Goal: Information Seeking & Learning: Check status

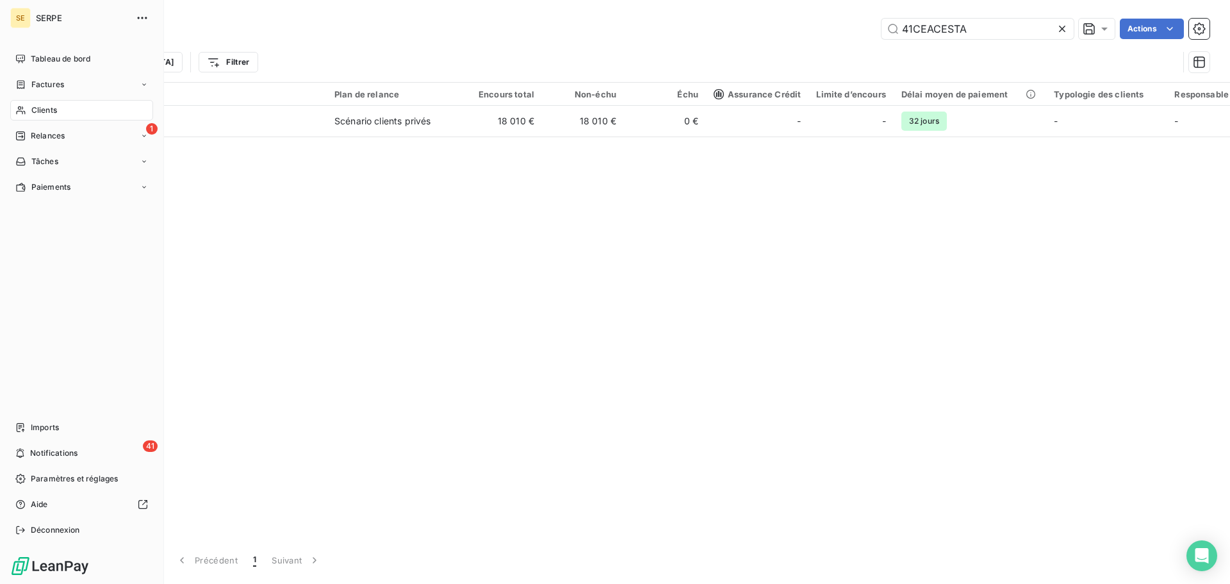
click at [69, 108] on div "Clients" at bounding box center [81, 110] width 143 height 21
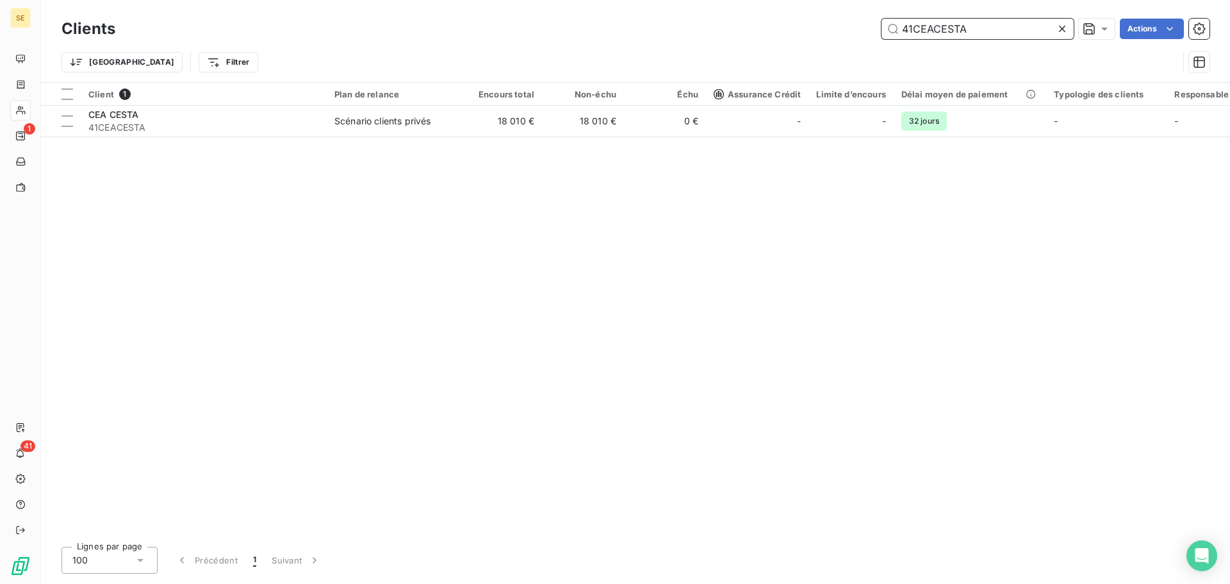
click at [984, 24] on input "41CEACESTA" at bounding box center [978, 29] width 192 height 21
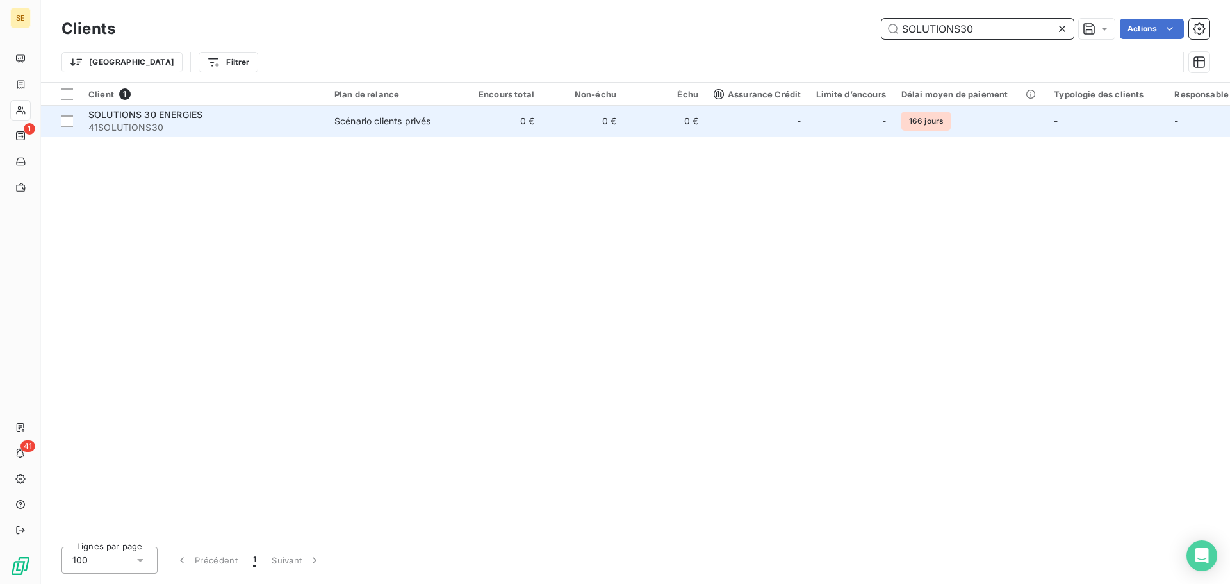
type input "SOLUTIONS30"
click at [569, 112] on td "0 €" at bounding box center [583, 121] width 82 height 31
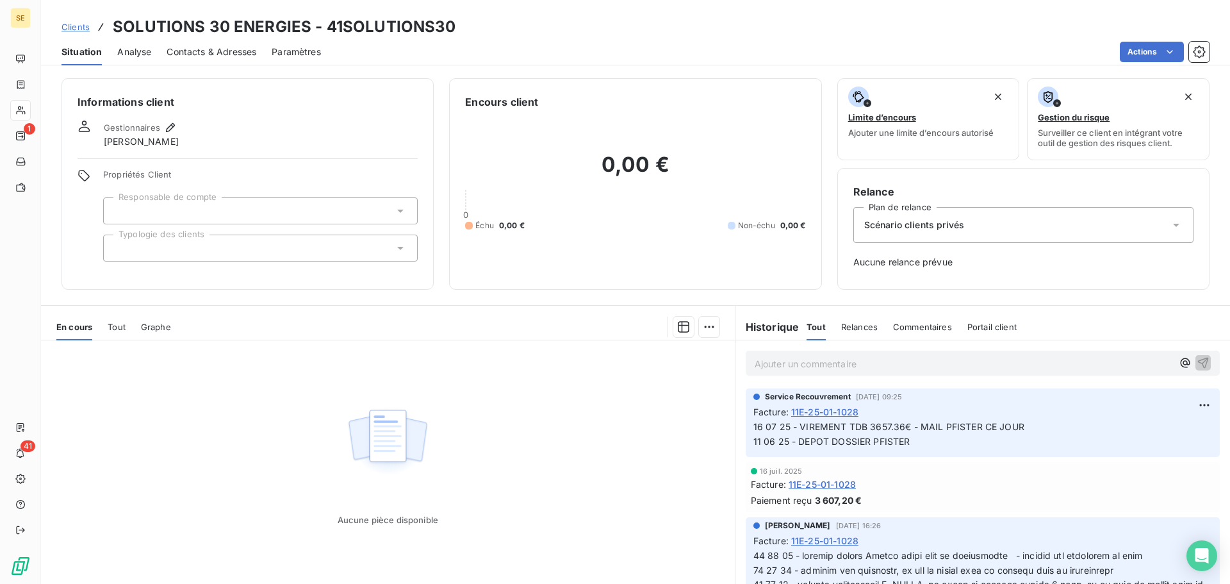
click at [230, 58] on div "Contacts & Adresses" at bounding box center [212, 51] width 90 height 27
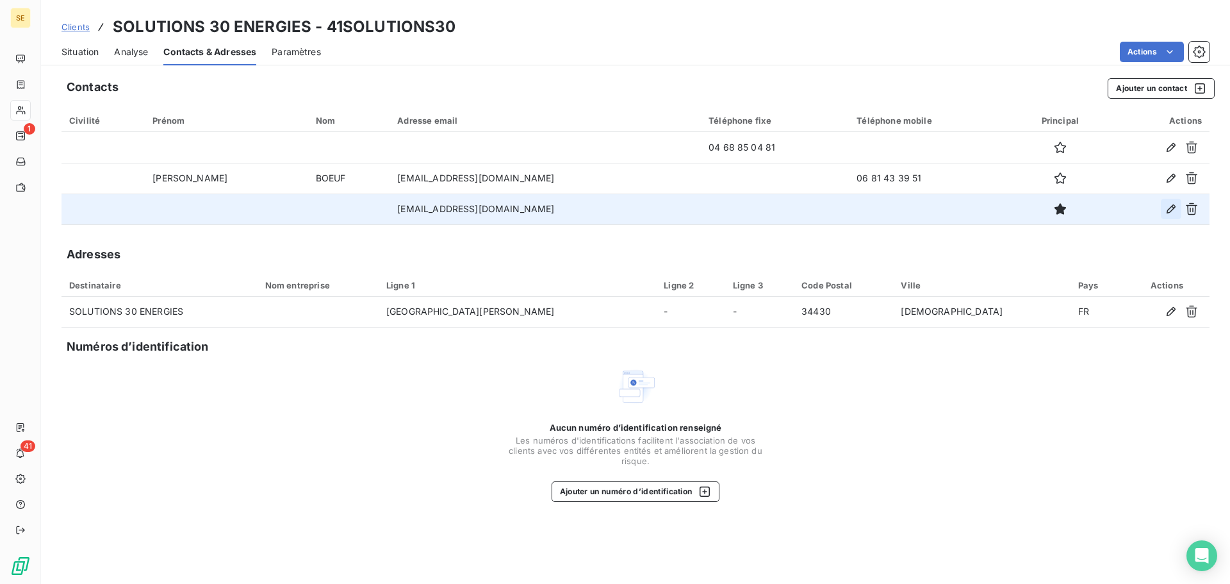
click at [1173, 204] on icon "button" at bounding box center [1171, 208] width 13 height 13
type input "[EMAIL_ADDRESS][DOMAIN_NAME]"
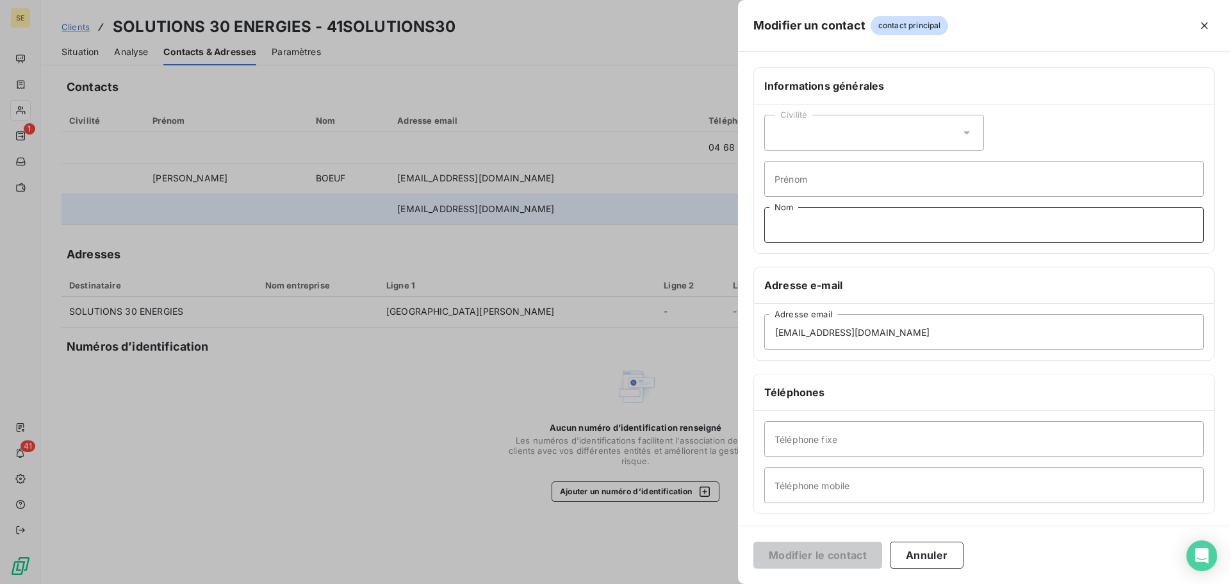
click at [846, 233] on input "Nom" at bounding box center [984, 225] width 440 height 36
type input "r"
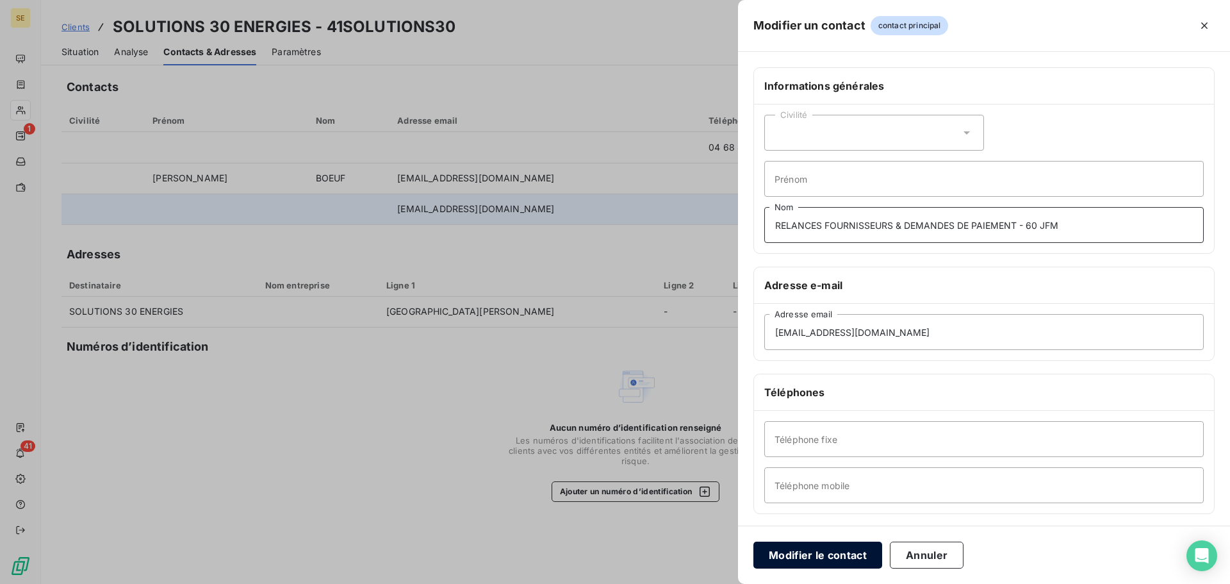
type input "RELANCES FOURNISSEURS & DEMANDES DE PAIEMENT - 60 JFM"
click at [850, 566] on button "Modifier le contact" at bounding box center [818, 554] width 129 height 27
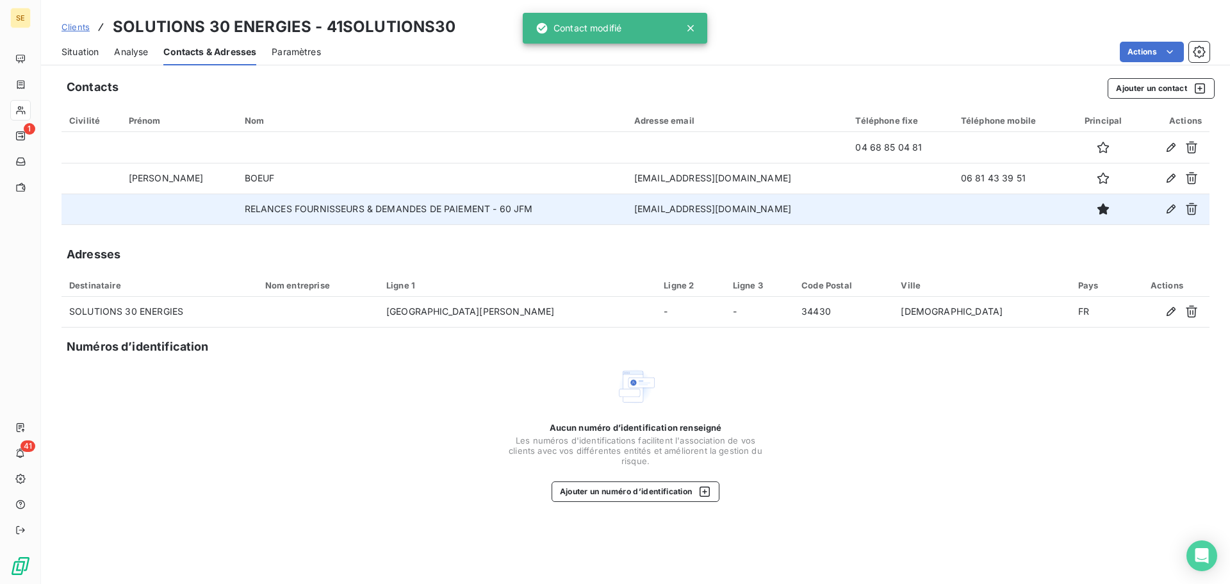
click at [70, 53] on span "Situation" at bounding box center [80, 51] width 37 height 13
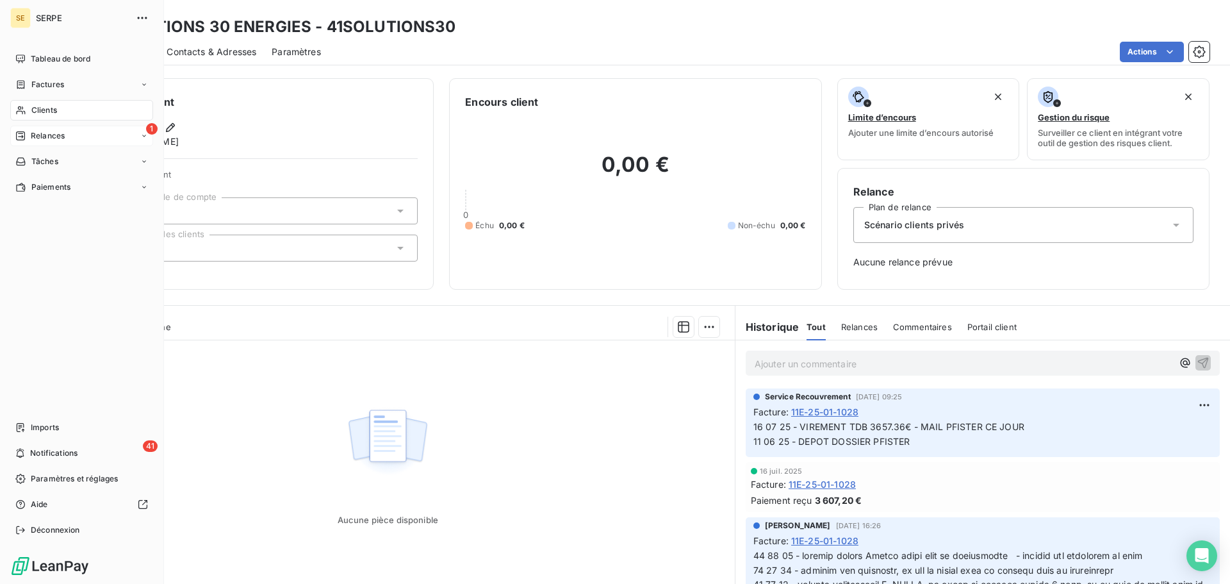
click at [65, 139] on div "1 Relances" at bounding box center [81, 136] width 143 height 21
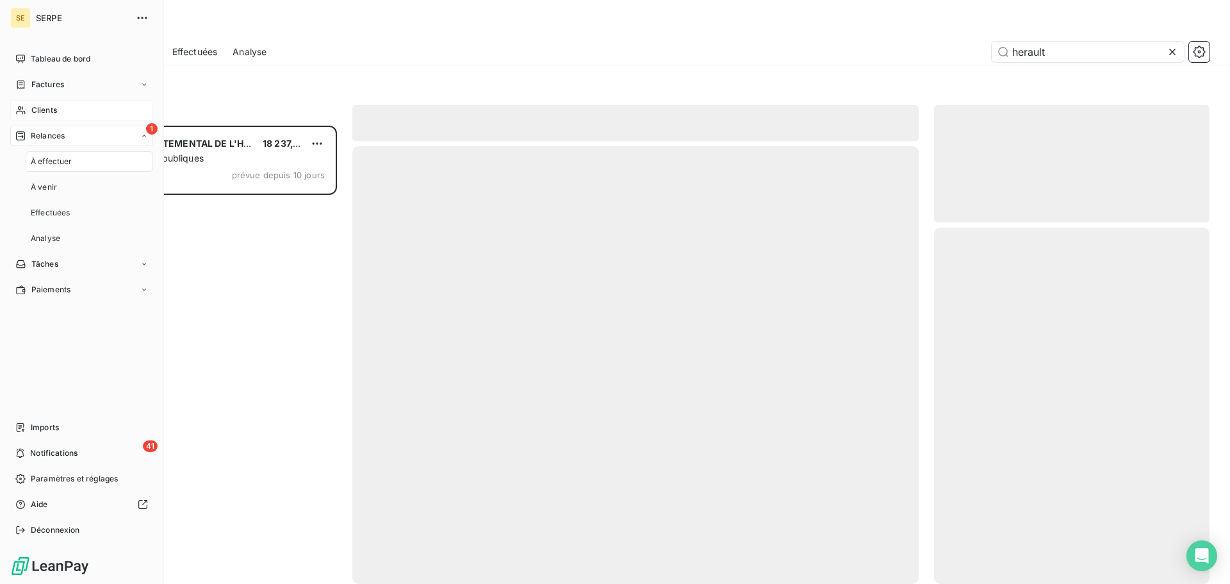
scroll to position [449, 266]
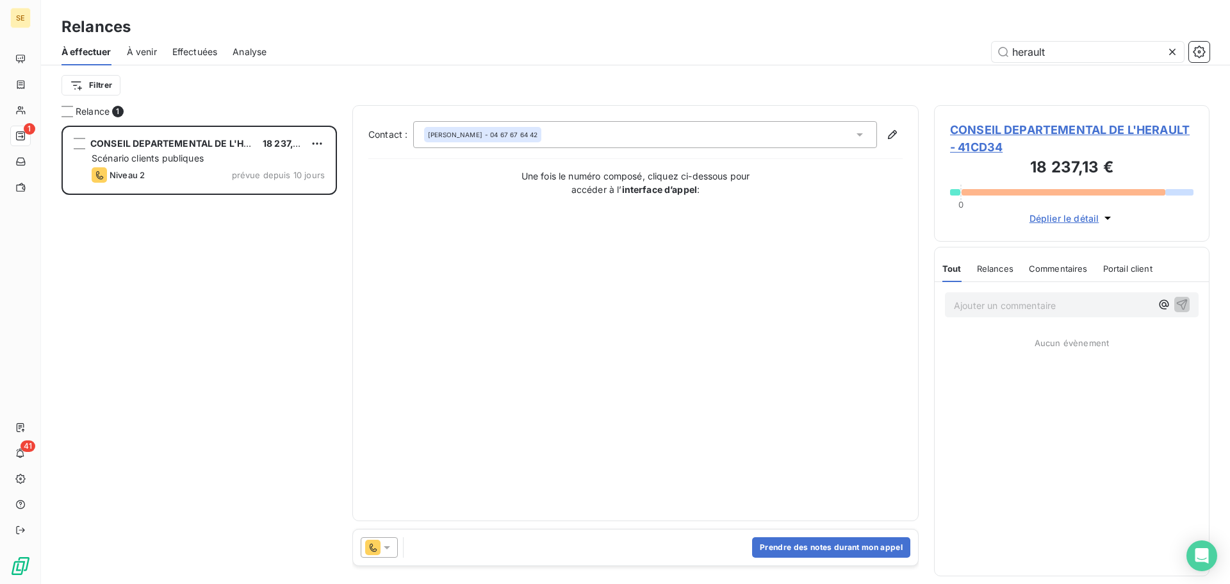
click at [297, 101] on div "Filtrer" at bounding box center [636, 85] width 1148 height 40
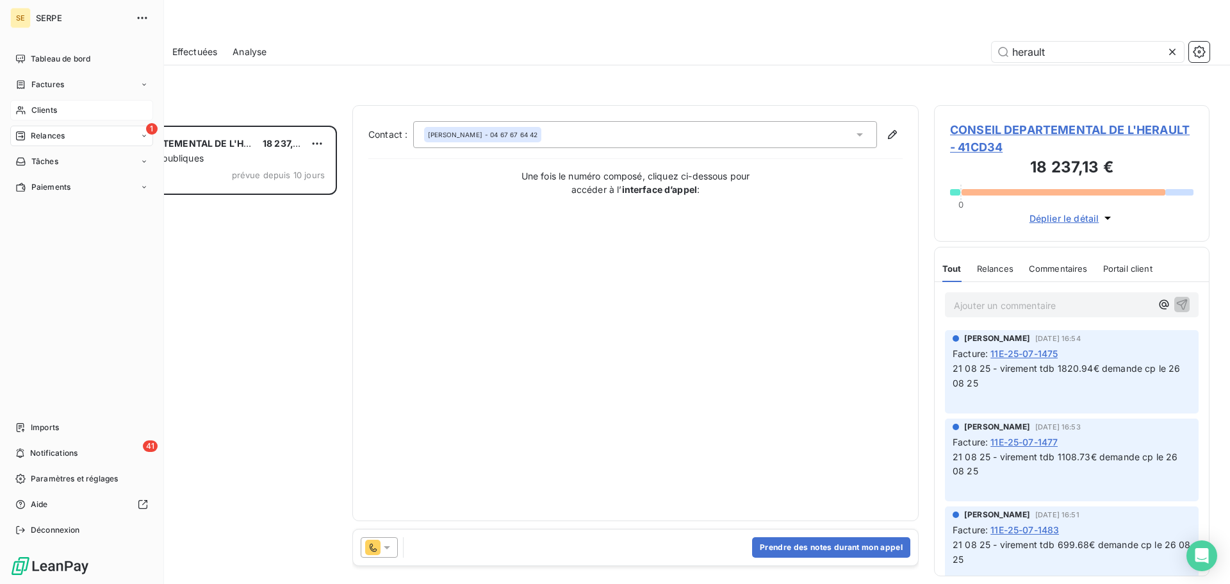
click at [42, 111] on span "Clients" at bounding box center [44, 110] width 26 height 12
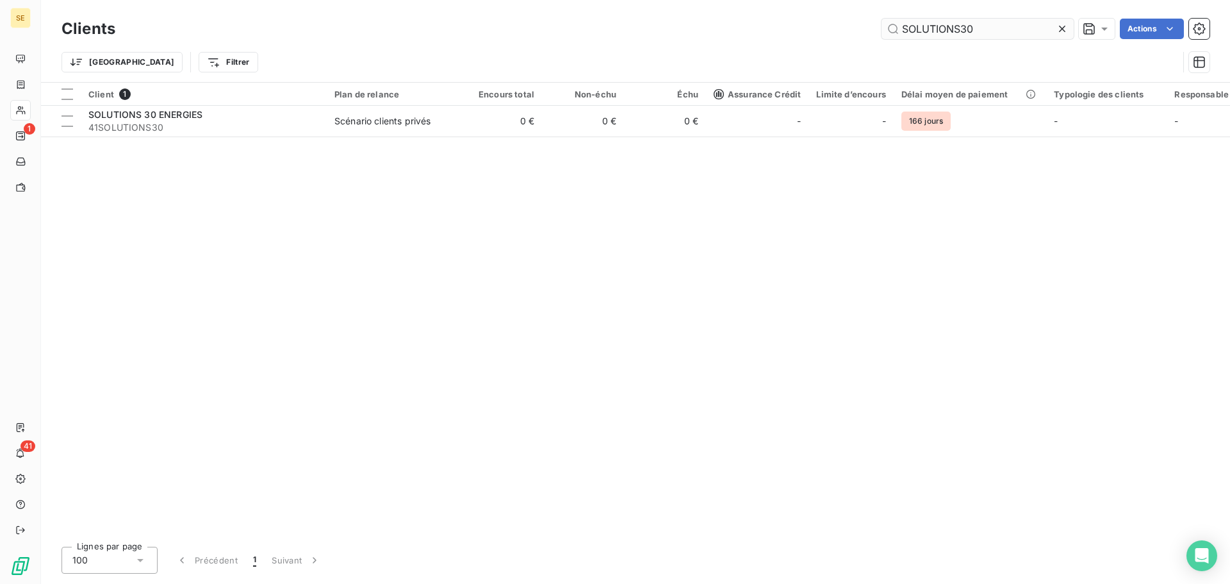
click at [1011, 21] on input "SOLUTIONS30" at bounding box center [978, 29] width 192 height 21
click at [1010, 21] on input "SOLUTIONS30" at bounding box center [978, 29] width 192 height 21
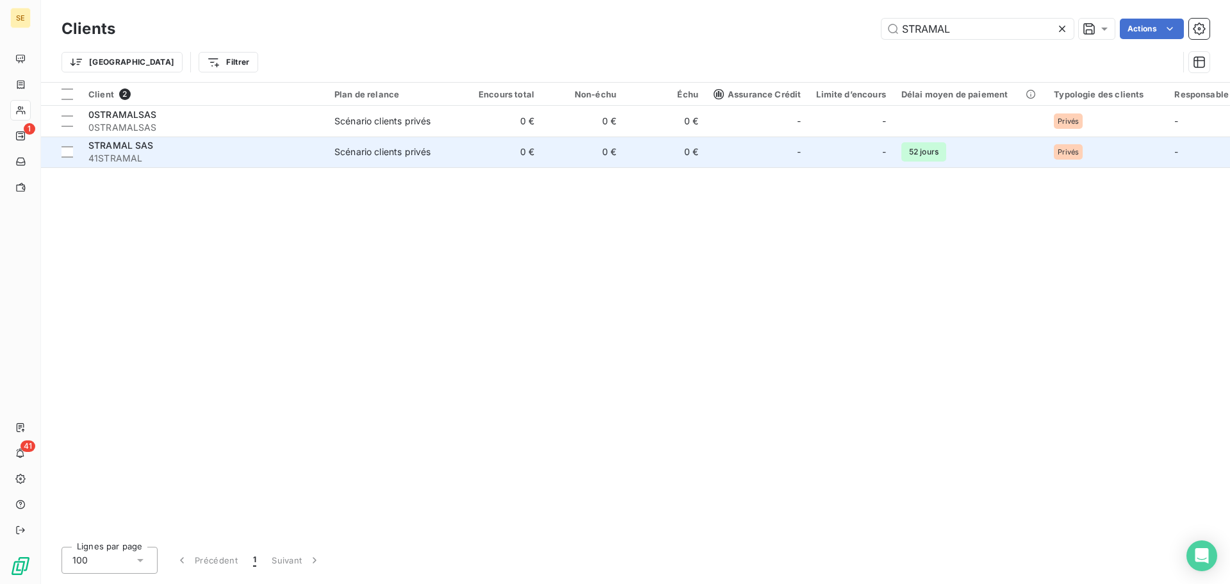
type input "STRAMAL"
click at [613, 154] on td "0 €" at bounding box center [583, 151] width 82 height 31
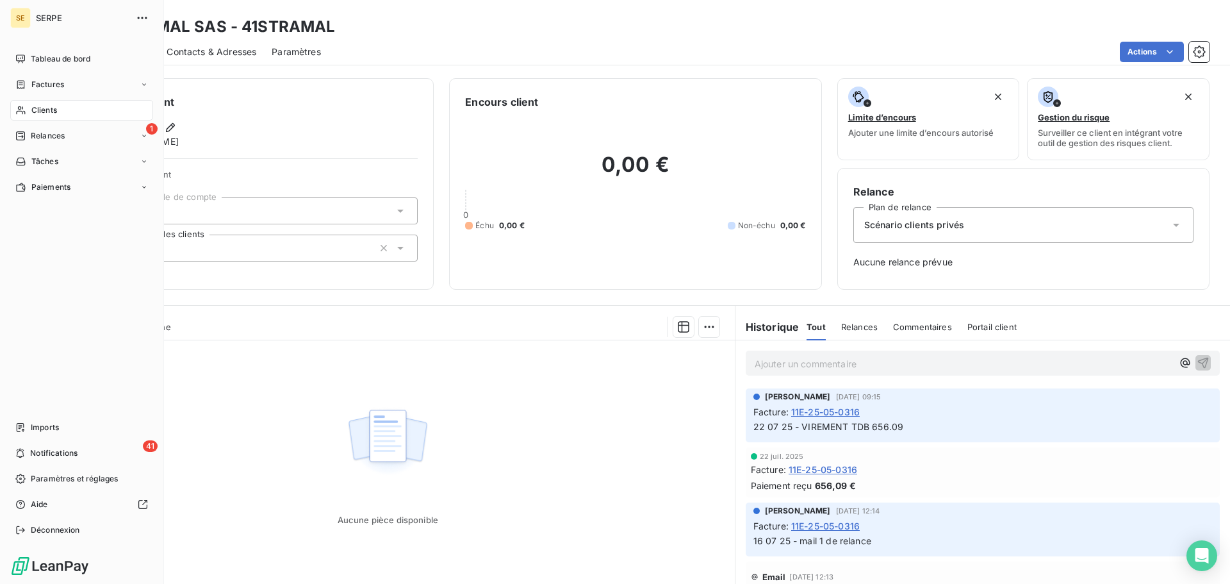
click at [44, 112] on span "Clients" at bounding box center [44, 110] width 26 height 12
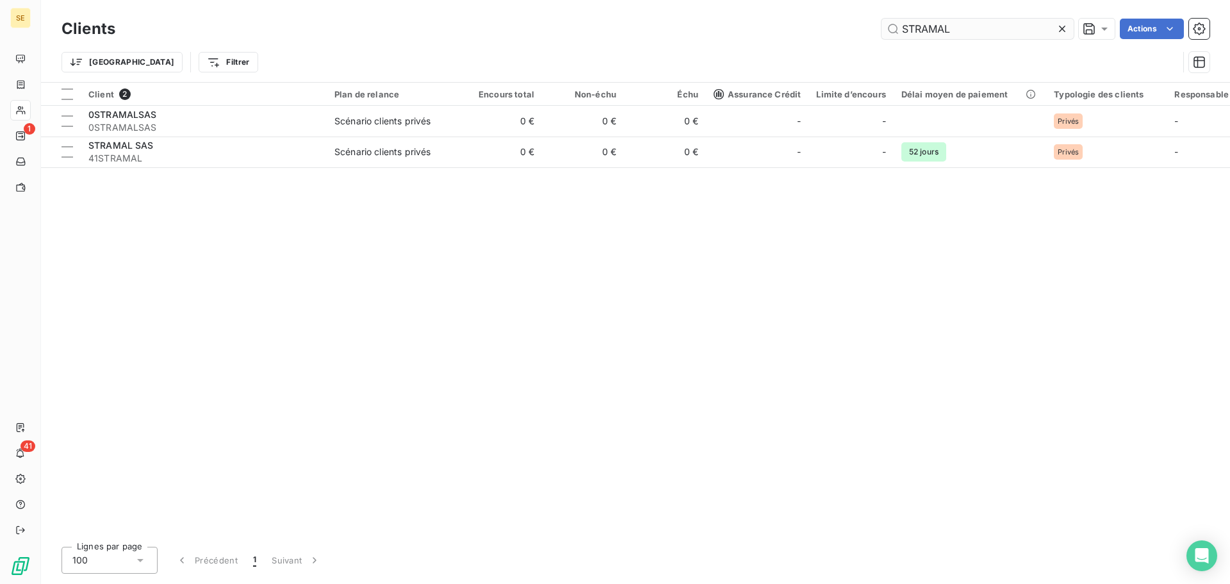
click at [957, 32] on input "STRAMAL" at bounding box center [978, 29] width 192 height 21
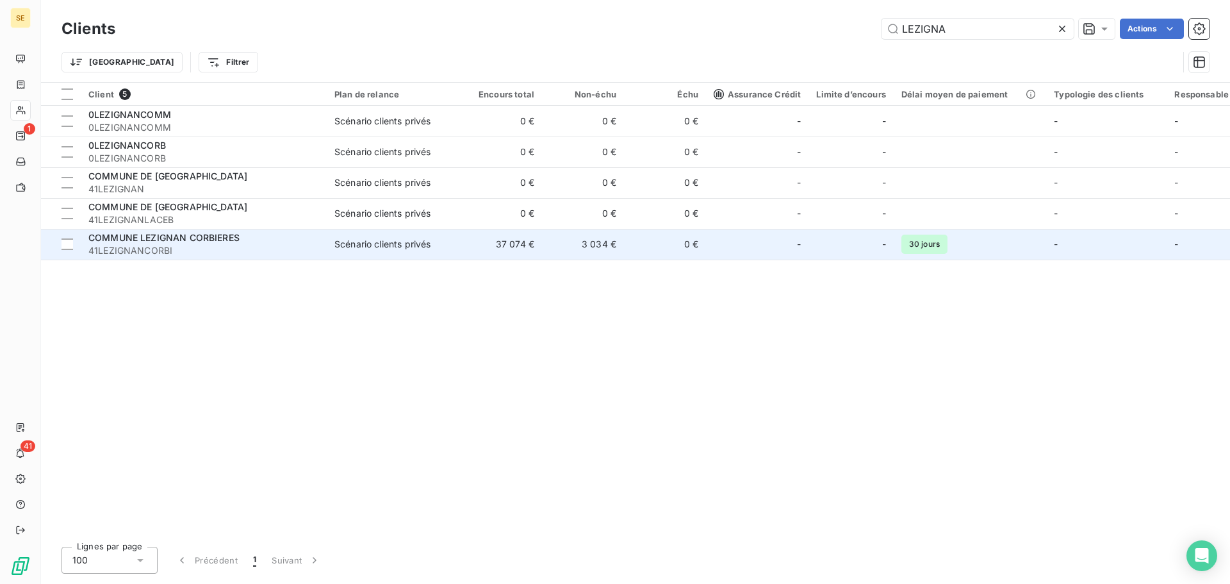
type input "LEZIGNA"
click at [481, 236] on td "37 074 €" at bounding box center [501, 244] width 82 height 31
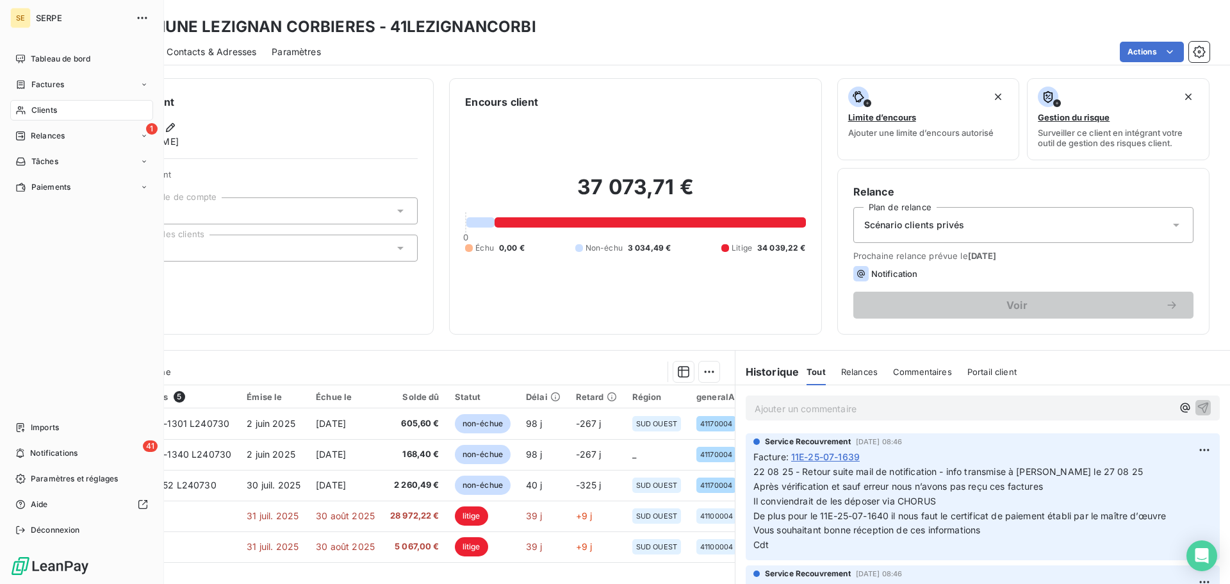
click at [39, 112] on span "Clients" at bounding box center [44, 110] width 26 height 12
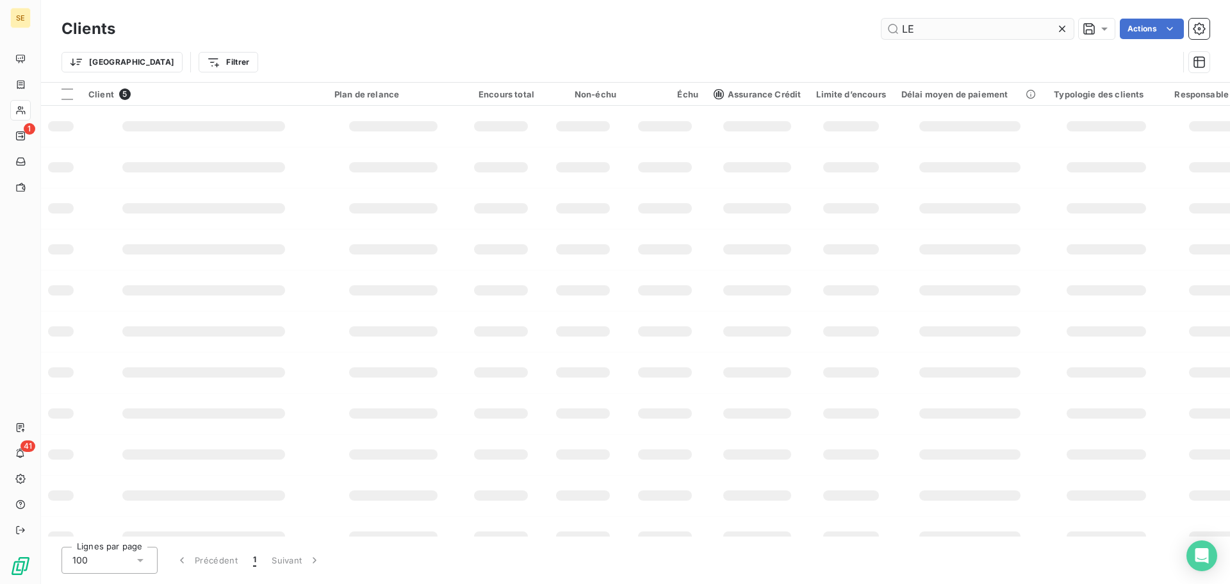
type input "L"
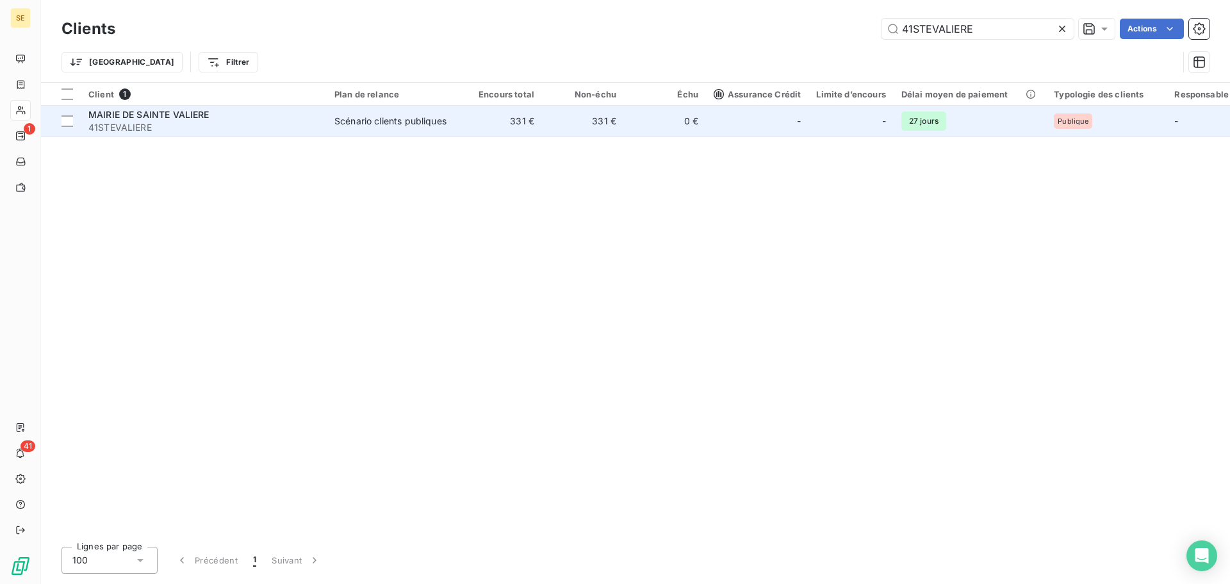
type input "41STEVALIERE"
click at [410, 130] on td "Scénario clients publiques" at bounding box center [393, 121] width 133 height 31
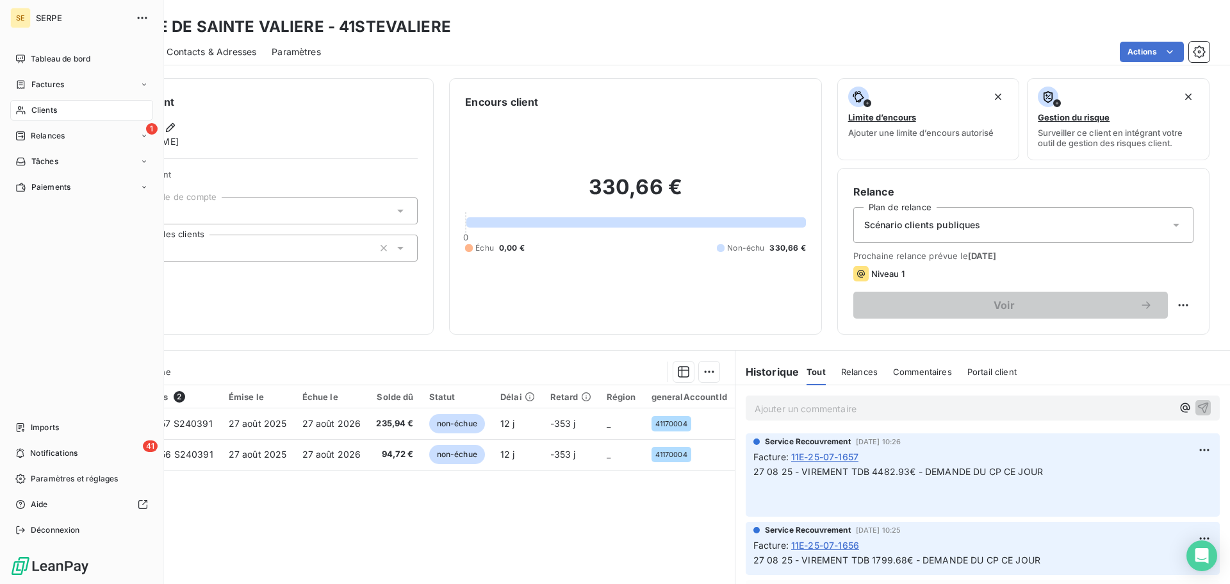
click at [33, 113] on span "Clients" at bounding box center [44, 110] width 26 height 12
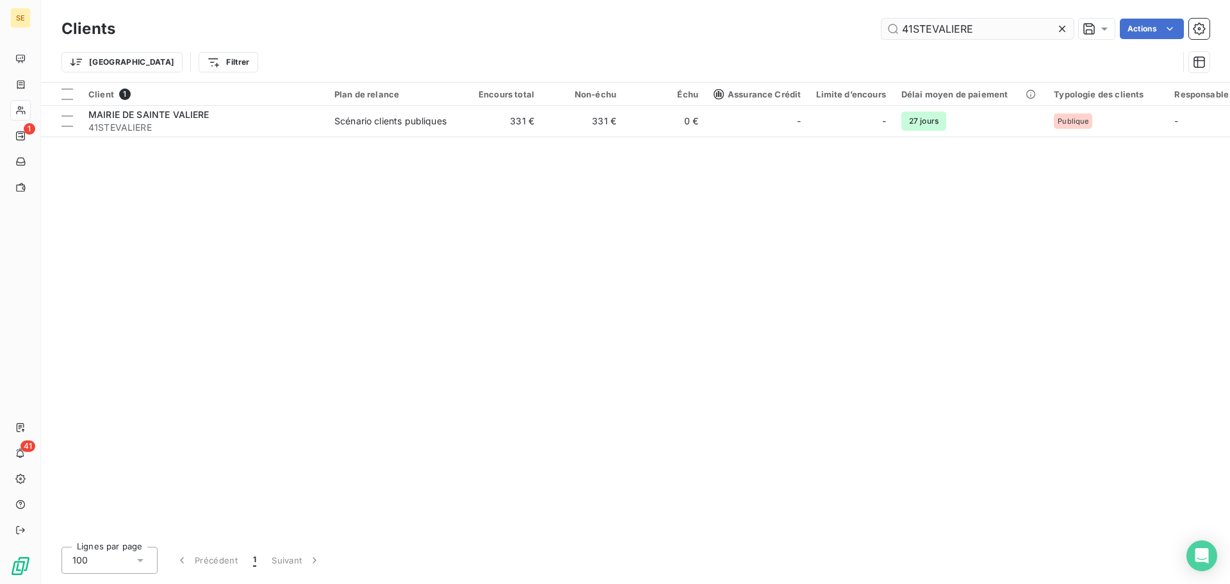
click at [982, 32] on input "41STEVALIERE" at bounding box center [978, 29] width 192 height 21
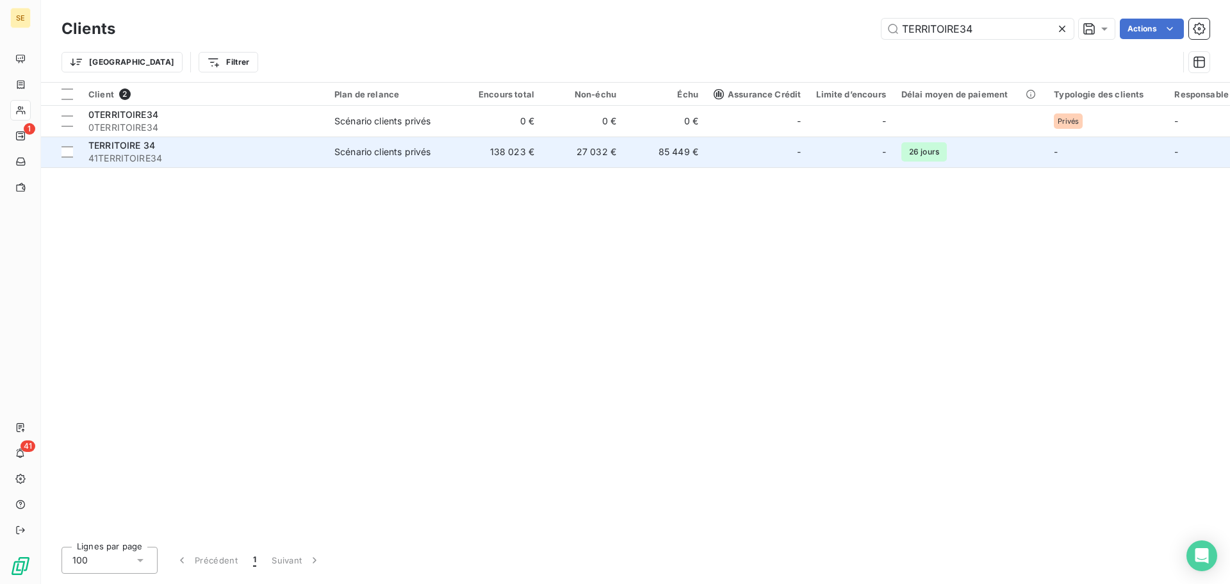
type input "TERRITOIRE34"
click at [179, 143] on div "TERRITOIRE 34" at bounding box center [203, 145] width 231 height 13
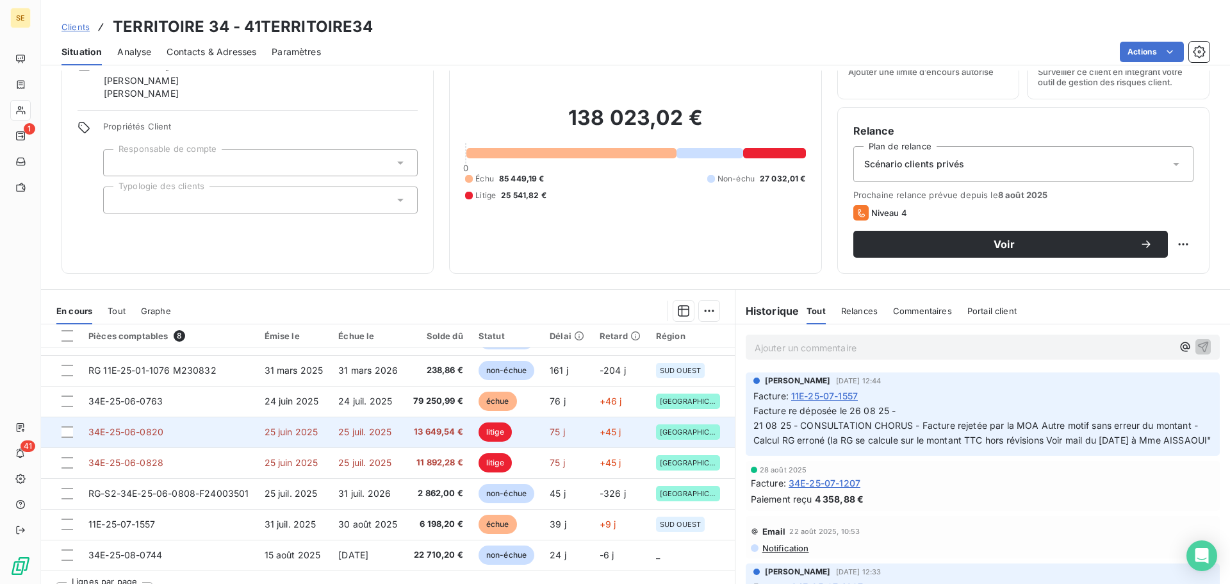
scroll to position [87, 0]
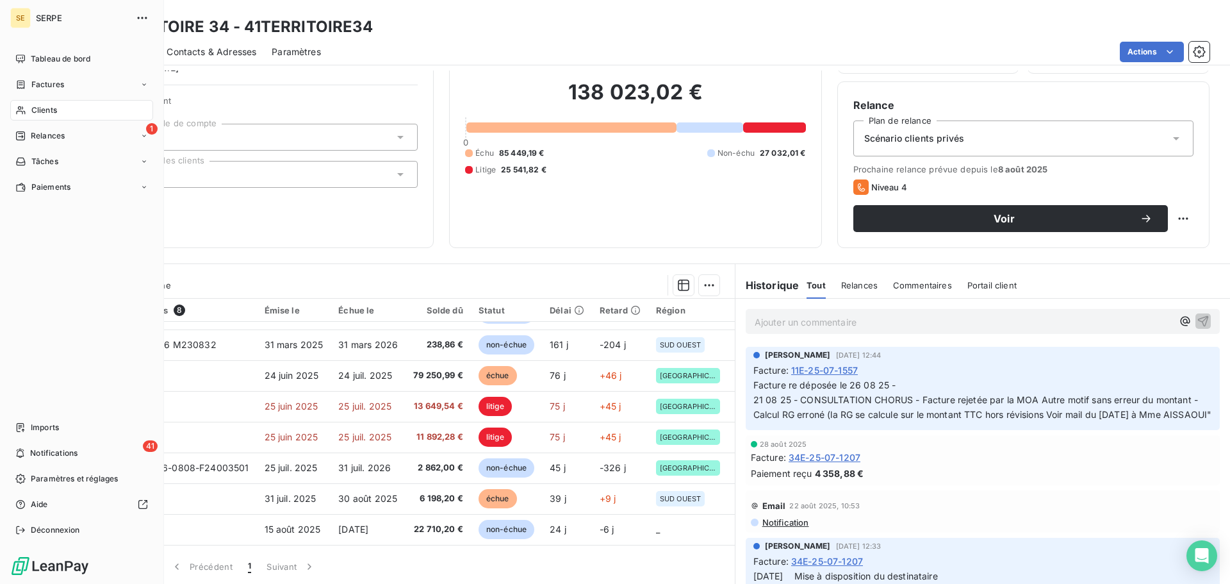
click at [28, 100] on div "Clients" at bounding box center [81, 110] width 143 height 21
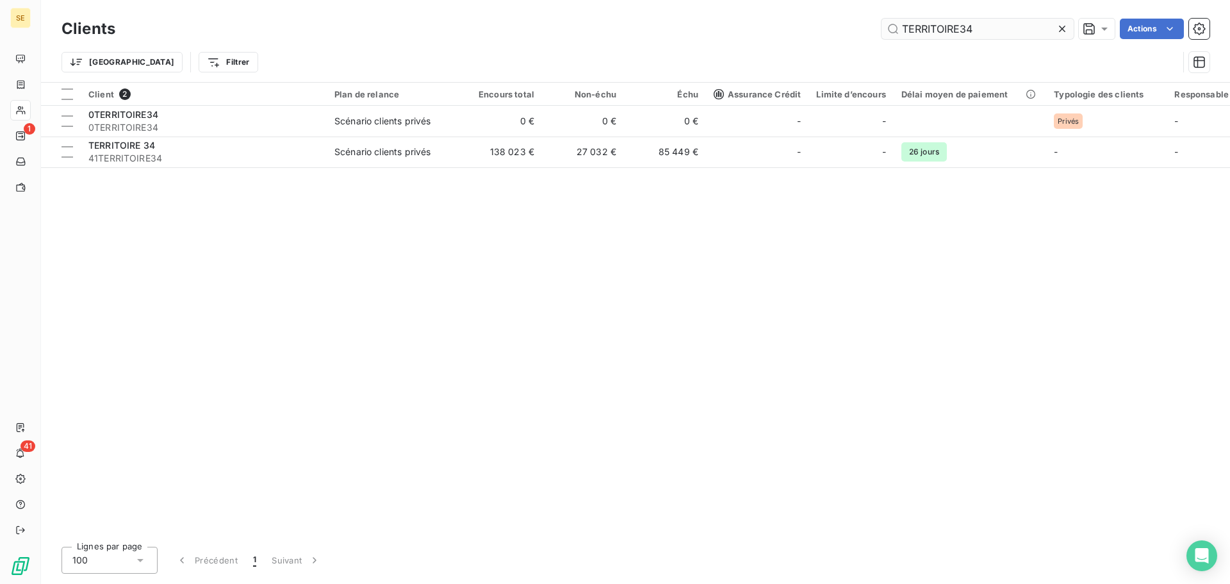
click at [1015, 29] on input "TERRITOIRE34" at bounding box center [978, 29] width 192 height 21
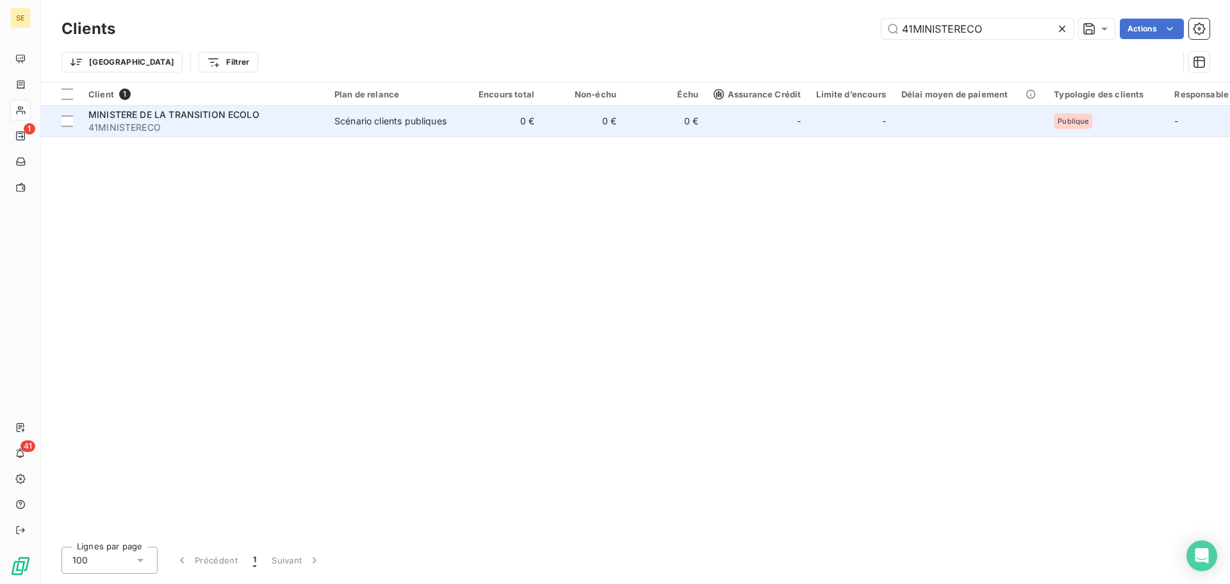
type input "41MINISTERECO"
click at [222, 132] on span "41MINISTERECO" at bounding box center [203, 127] width 231 height 13
